Goal: Task Accomplishment & Management: Manage account settings

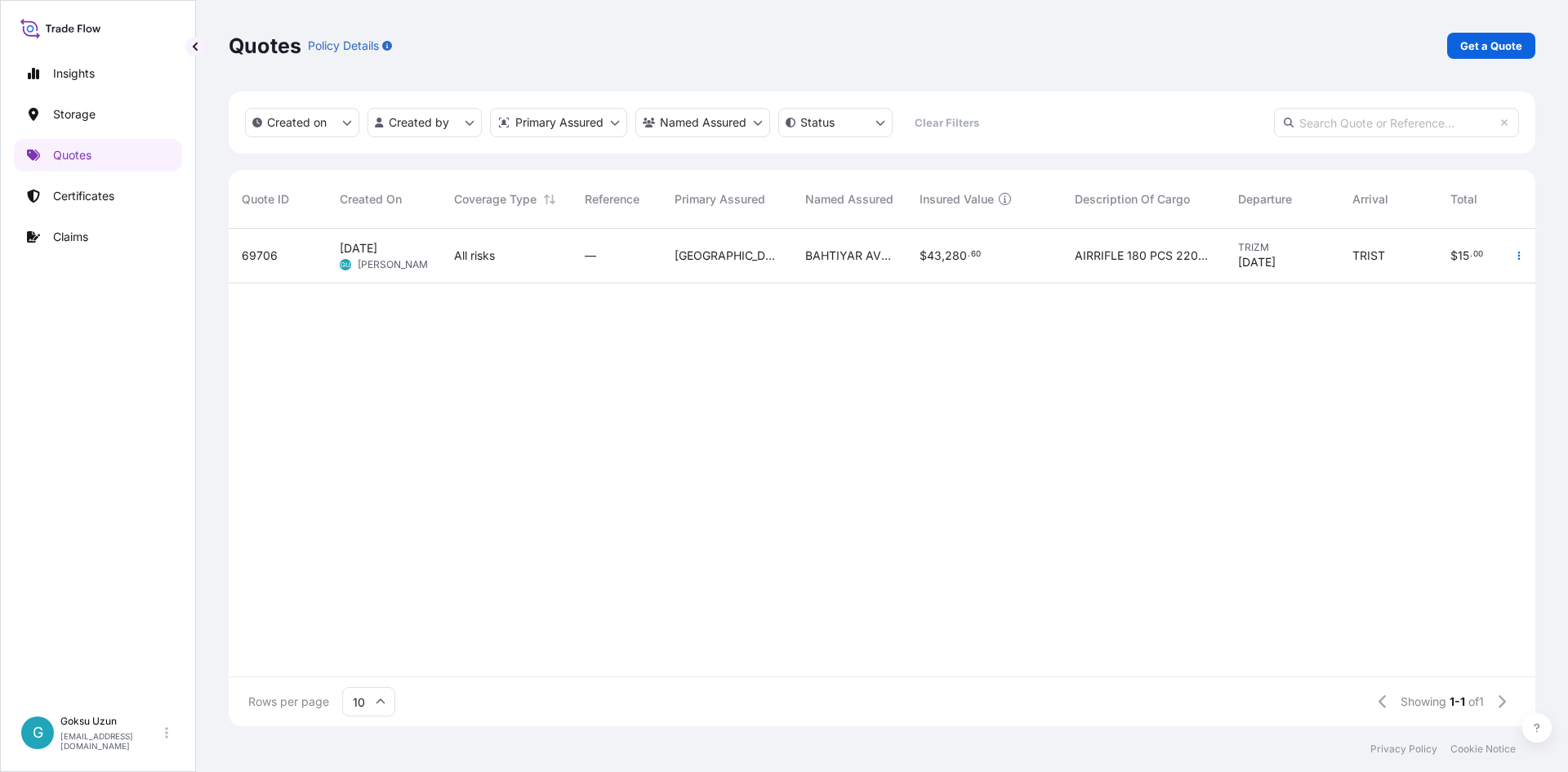
scroll to position [495, 1295]
click at [775, 442] on div "69706 [DATE] GU Goksu Uzun All risks — Turkey BAHTIYAR [PERSON_NAME]. [PERSON_N…" at bounding box center [956, 453] width 1454 height 448
click at [828, 254] on span "BAHTIYAR AV MALZ. PAZ.LTD.STI." at bounding box center [849, 255] width 88 height 16
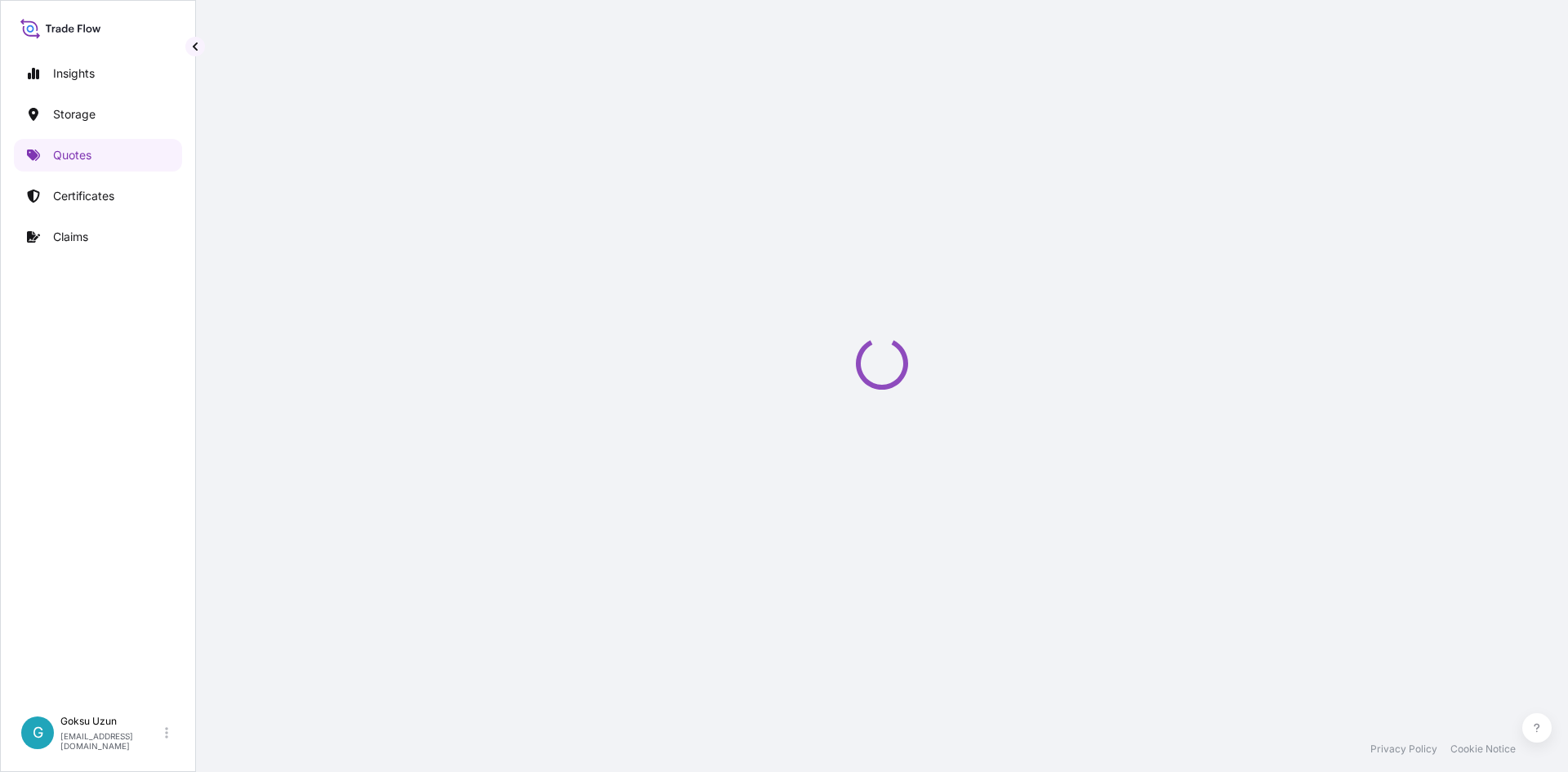
select select "Air"
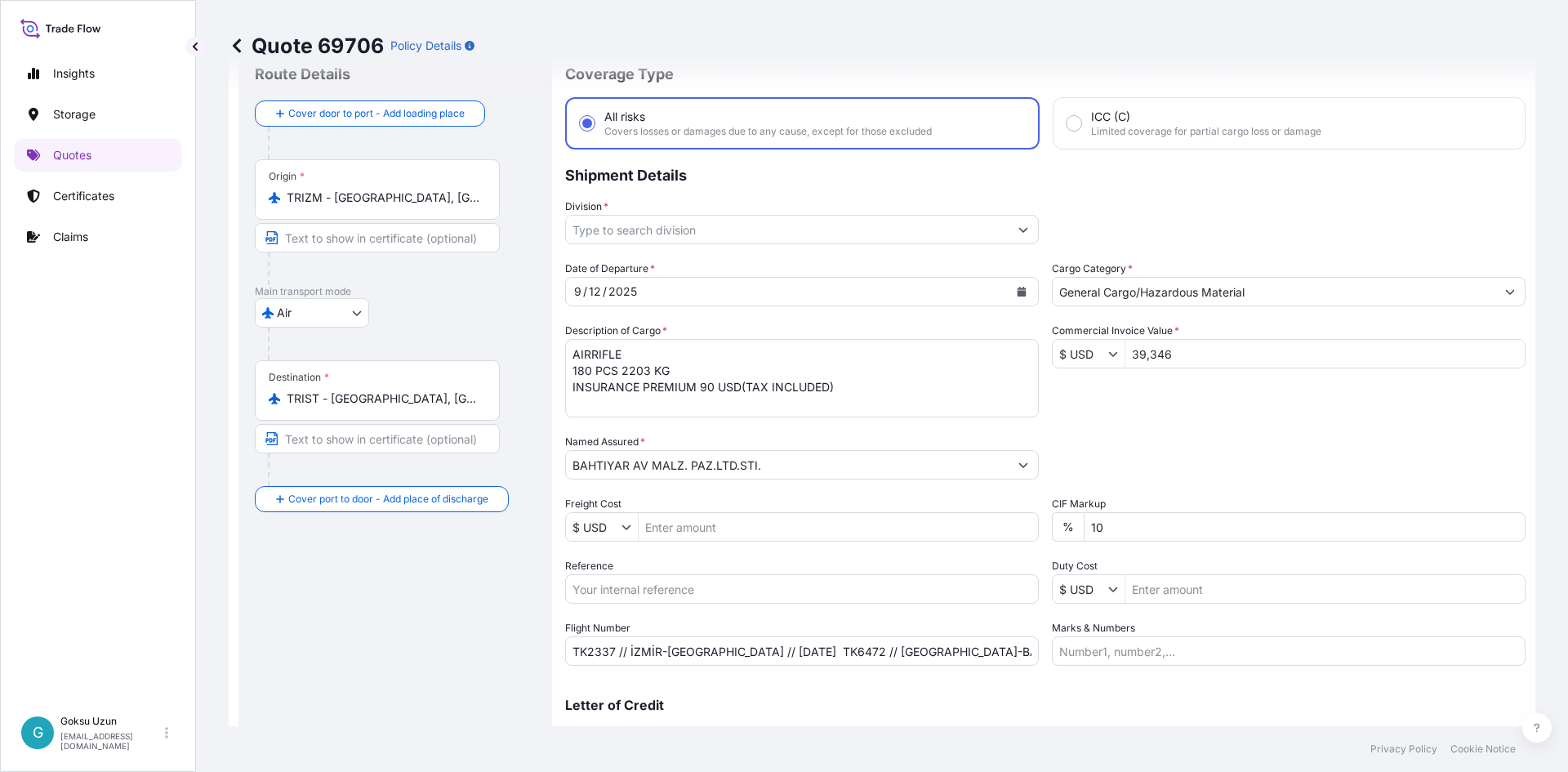
scroll to position [82, 0]
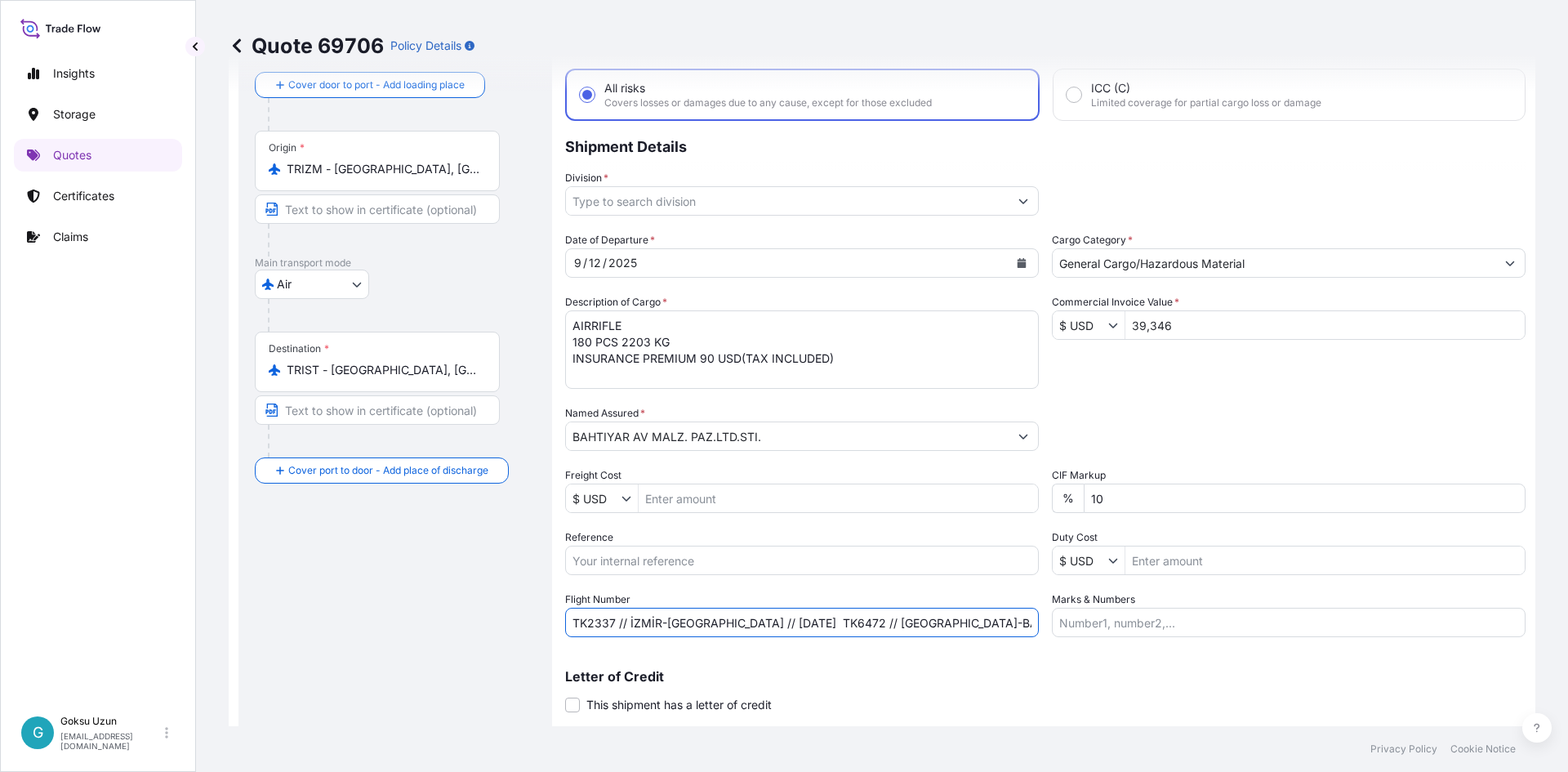
drag, startPoint x: 572, startPoint y: 623, endPoint x: 1127, endPoint y: 632, distance: 555.1
click at [1127, 632] on div "Date of Departure * [DATE] Cargo Category * General Cargo/Hazardous Material De…" at bounding box center [1046, 434] width 961 height 405
click at [65, 161] on p "Quotes" at bounding box center [72, 155] width 38 height 16
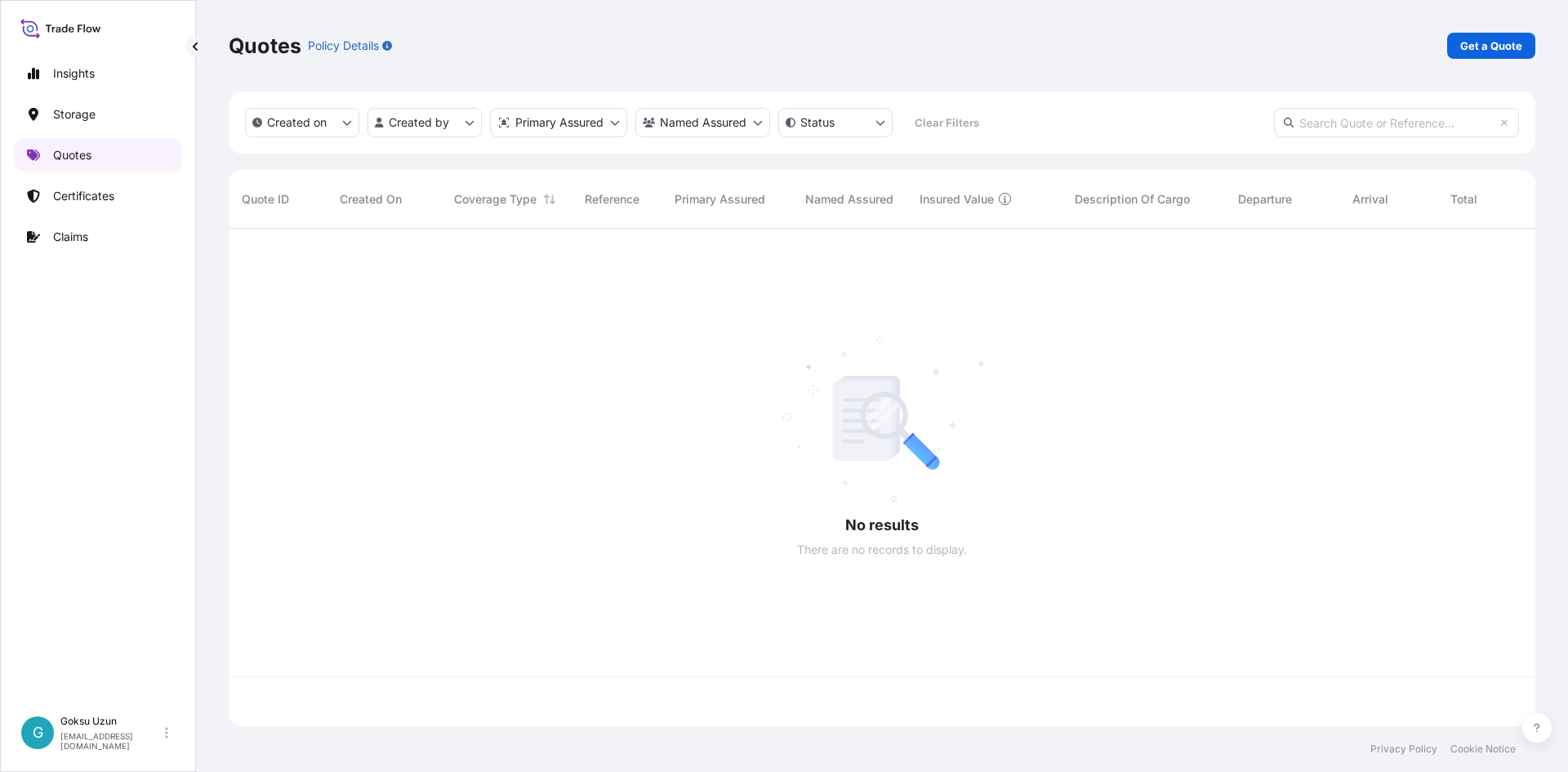
scroll to position [495, 1295]
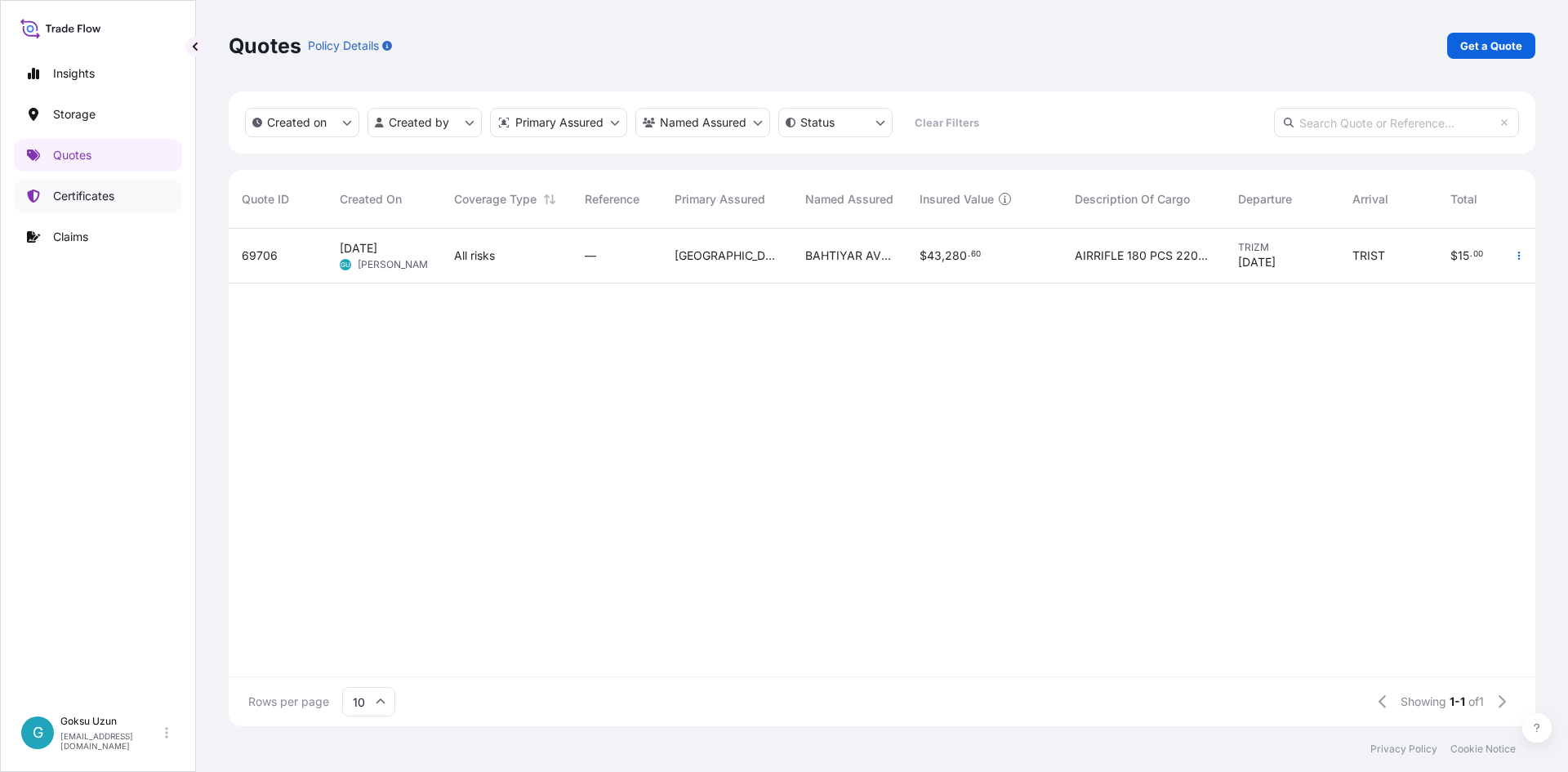
click at [86, 196] on p "Certificates" at bounding box center [84, 196] width 62 height 16
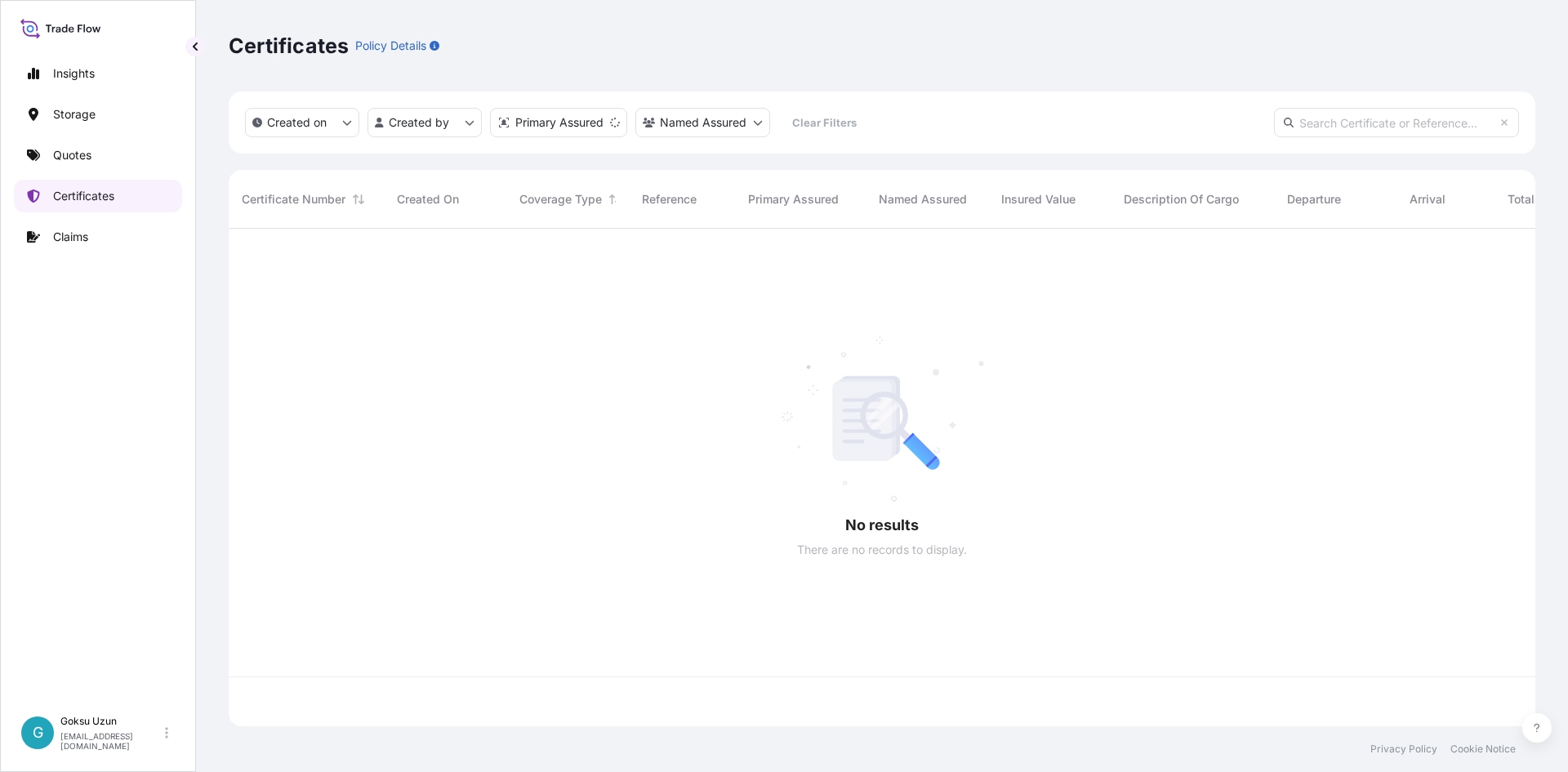
scroll to position [495, 1295]
click at [1375, 114] on input "text" at bounding box center [1397, 122] width 245 height 29
paste input "[PHONE_NUMBER]"
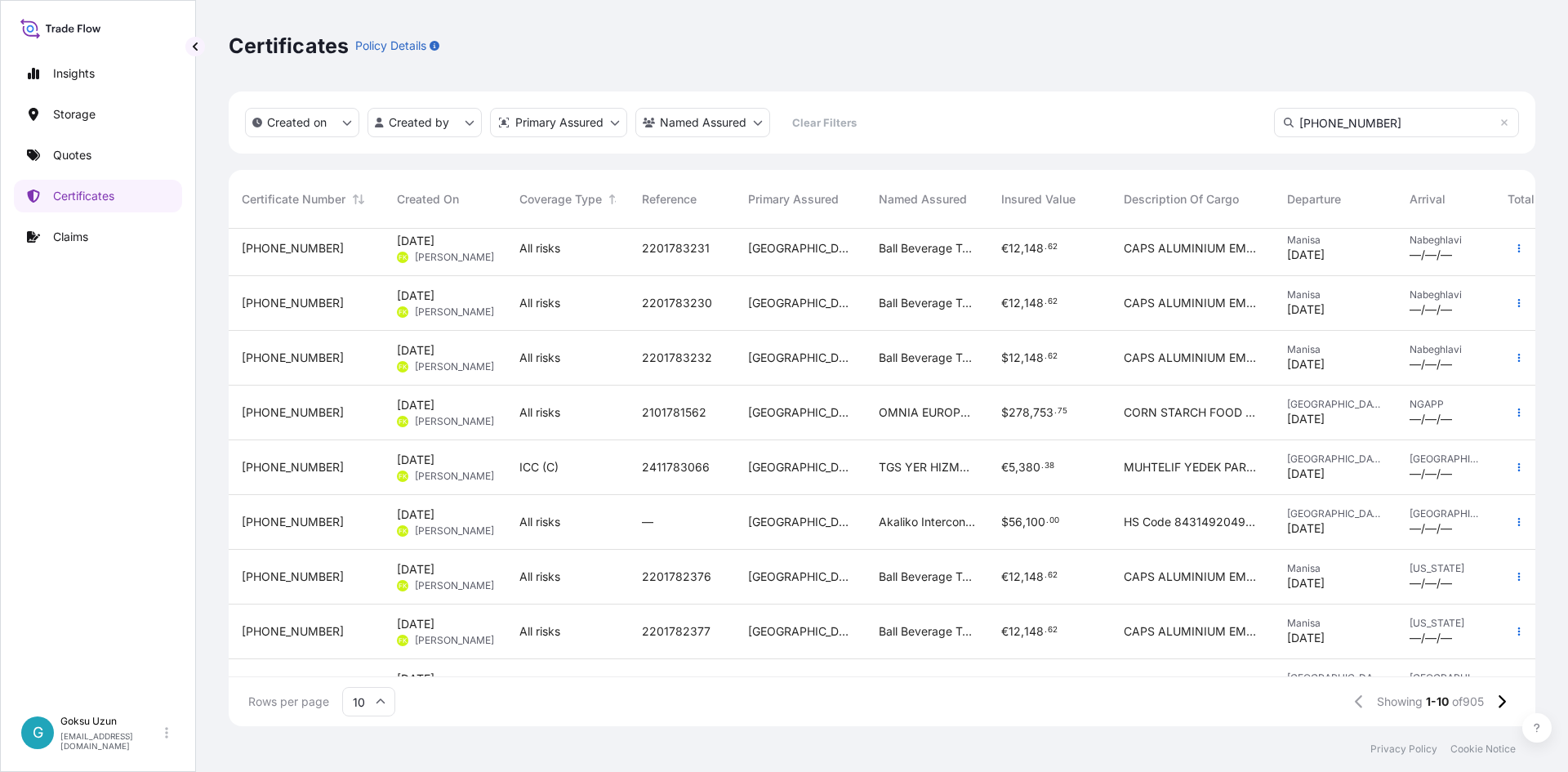
scroll to position [0, 0]
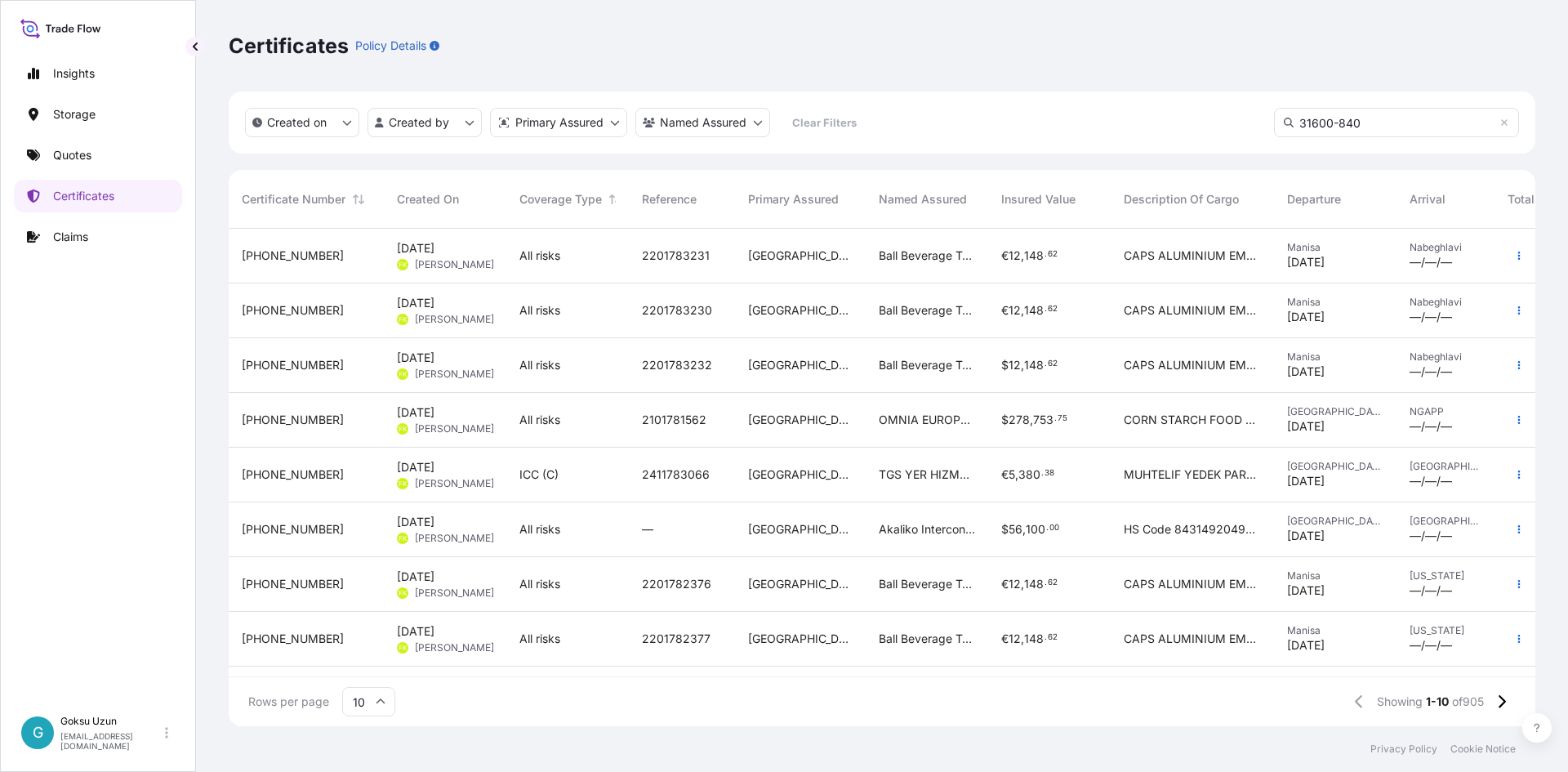
type input "31600-840"
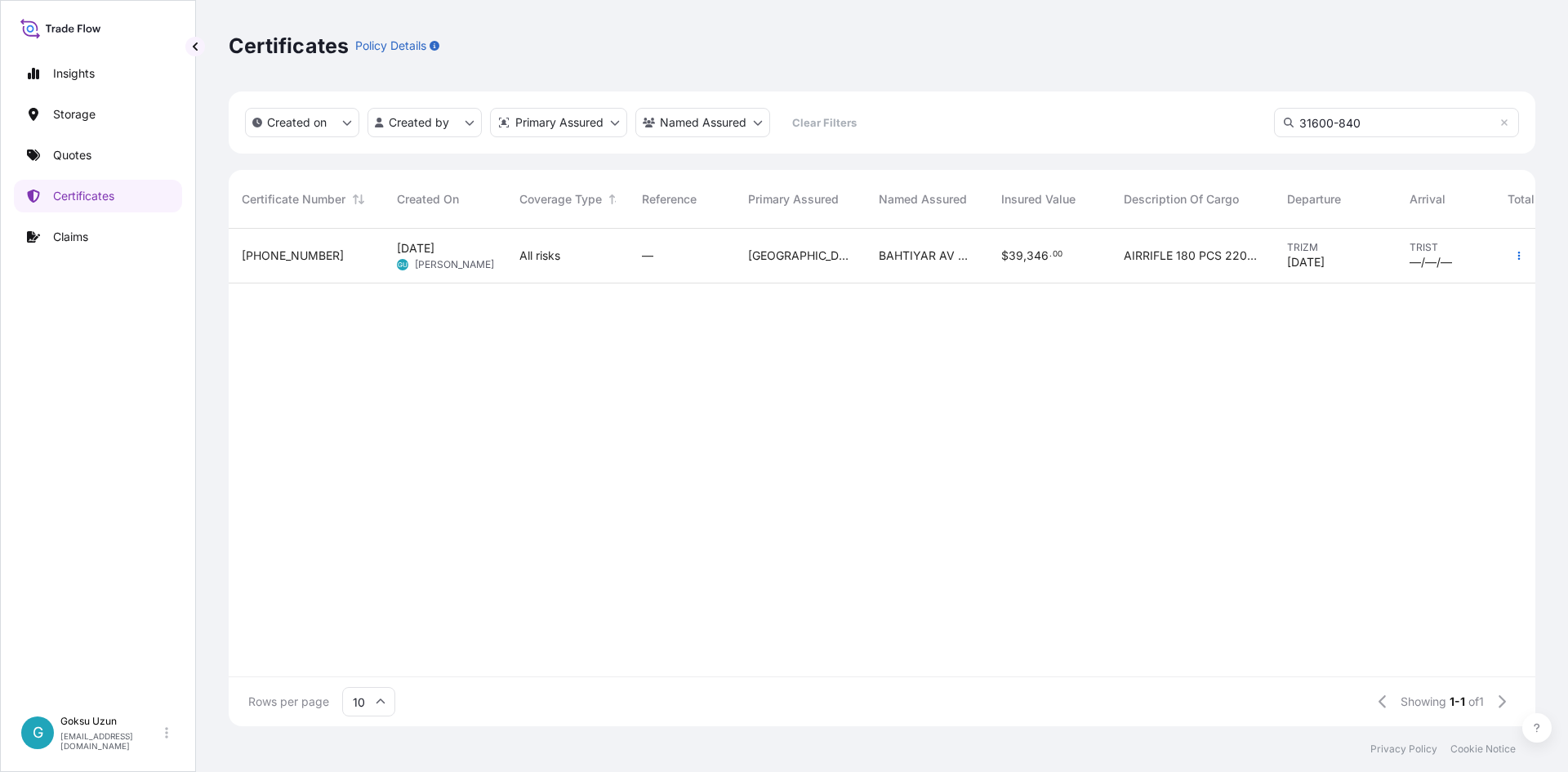
click at [1017, 250] on span "39" at bounding box center [1016, 255] width 14 height 11
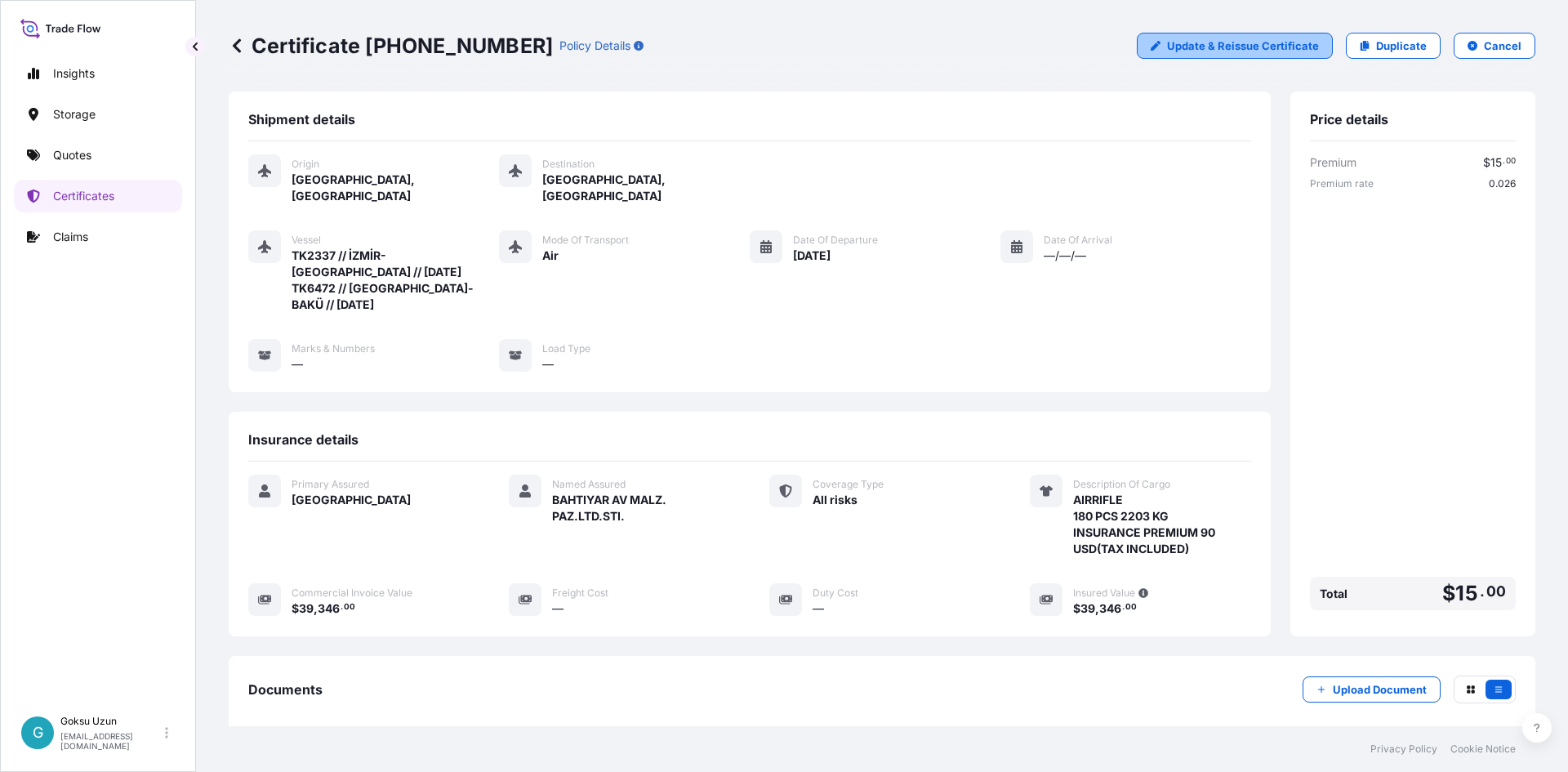
click at [1236, 47] on p "Update & Reissue Certificate" at bounding box center [1243, 46] width 152 height 16
select select "Air"
select select "31600"
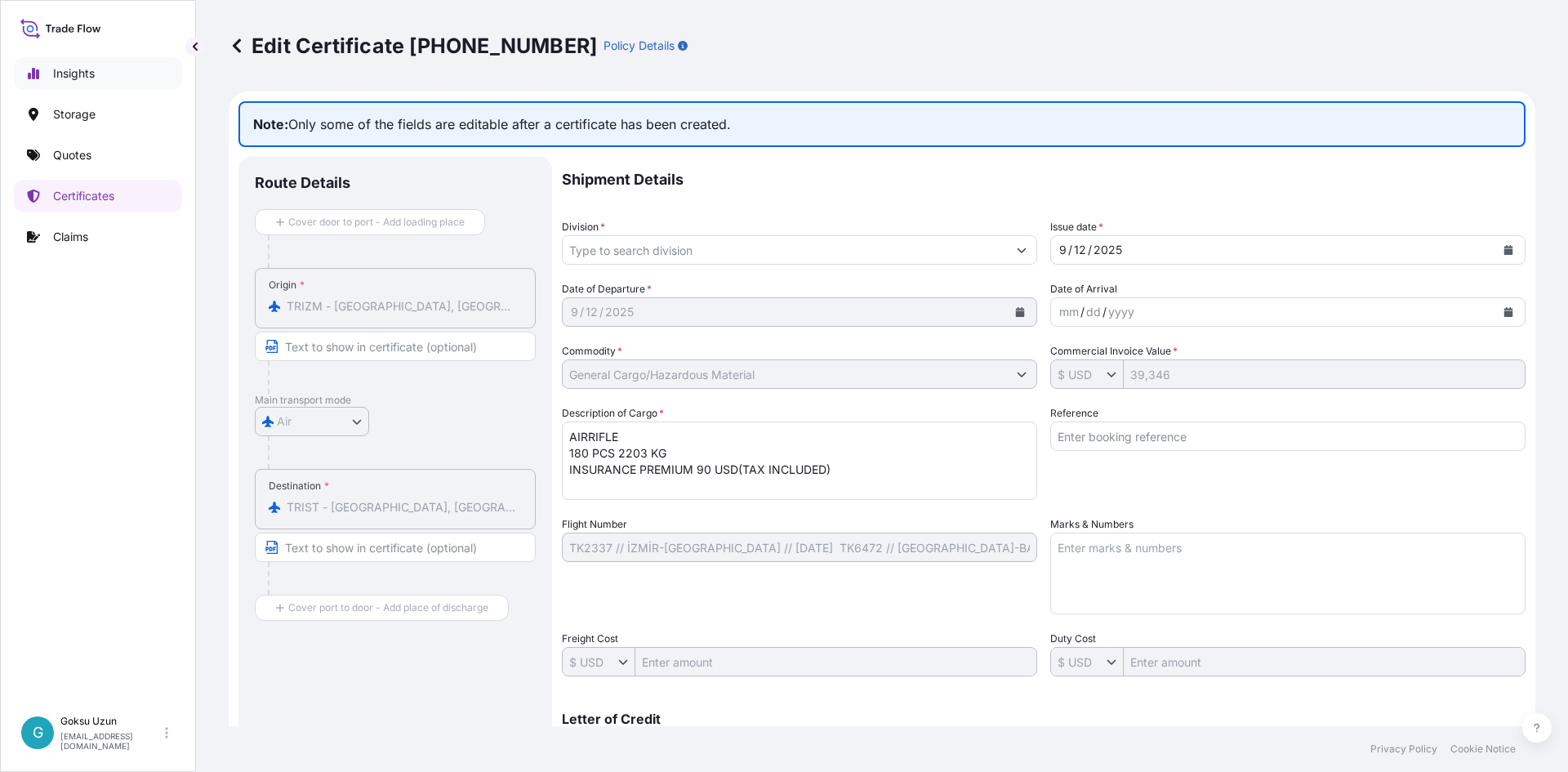
click at [47, 83] on link "Insights" at bounding box center [98, 73] width 168 height 32
select select "2025"
